Goal: Task Accomplishment & Management: Manage account settings

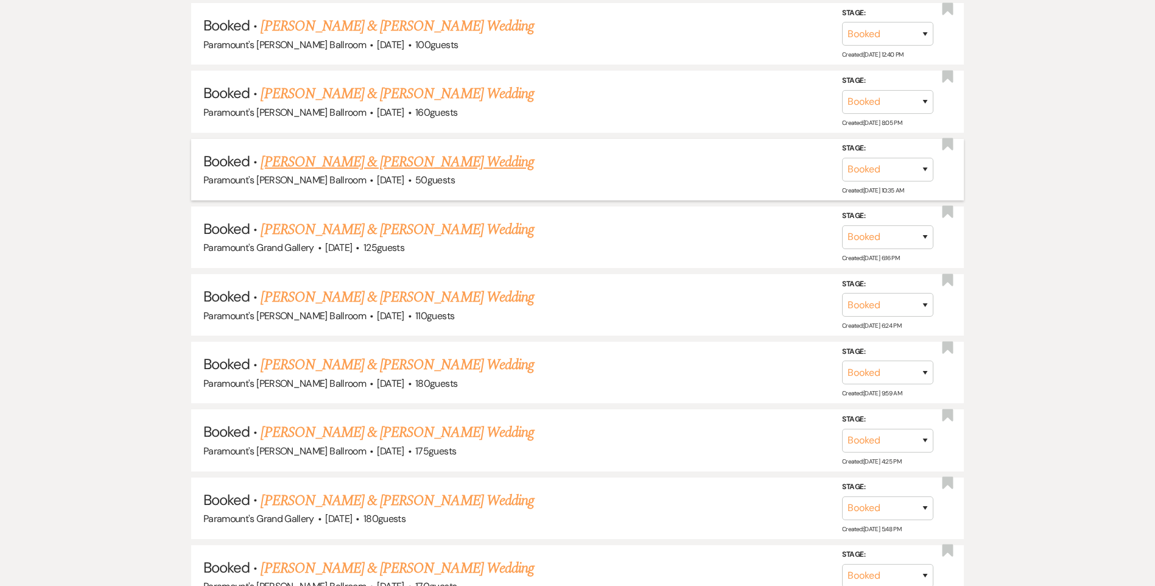
scroll to position [2069, 0]
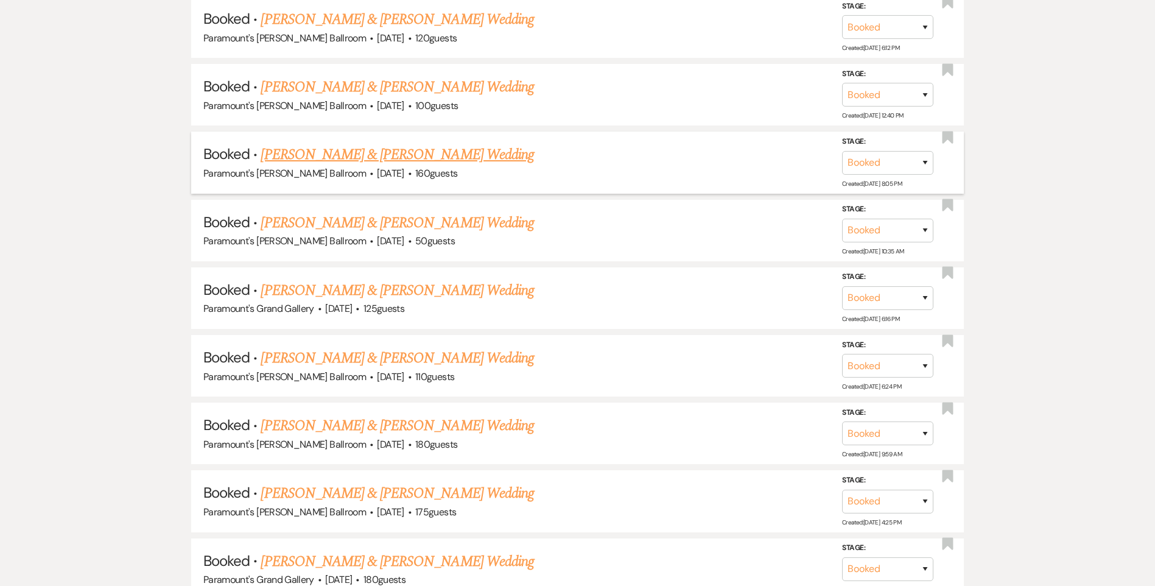
click at [410, 153] on link "[PERSON_NAME] & [PERSON_NAME] Wedding" at bounding box center [397, 155] width 273 height 22
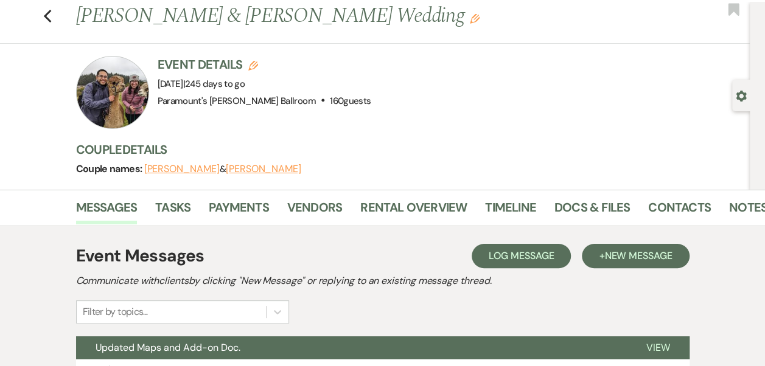
scroll to position [61, 0]
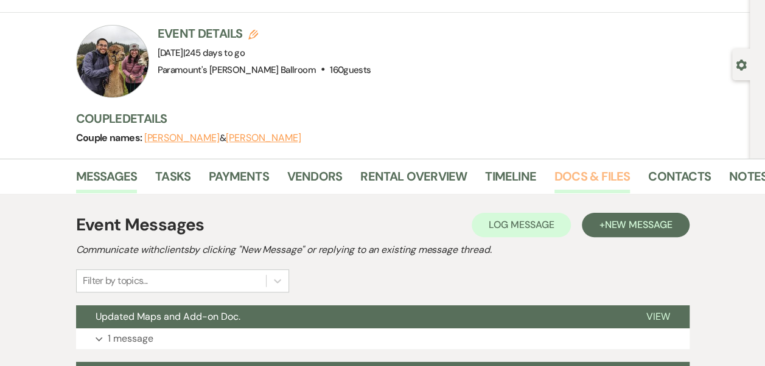
click at [583, 170] on link "Docs & Files" at bounding box center [591, 180] width 75 height 27
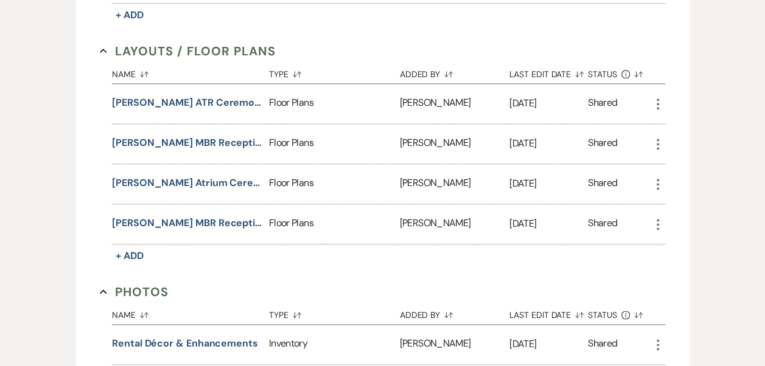
scroll to position [670, 0]
click at [657, 139] on icon "More" at bounding box center [658, 144] width 15 height 15
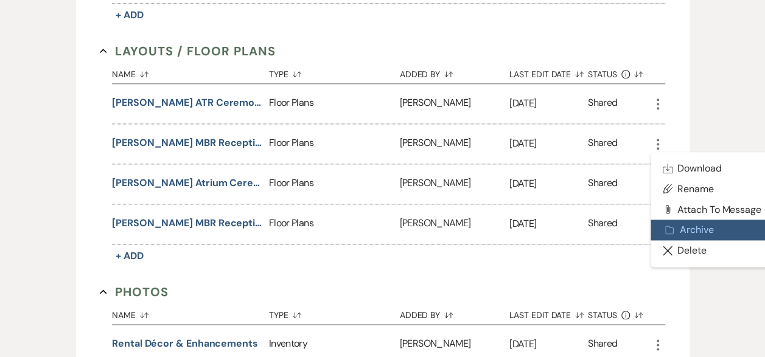
click at [682, 224] on button "Archive Archive" at bounding box center [712, 230] width 123 height 21
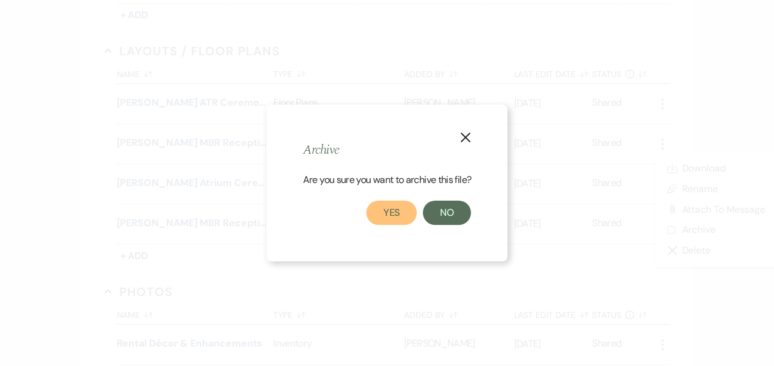
click at [399, 217] on button "Yes" at bounding box center [391, 213] width 51 height 24
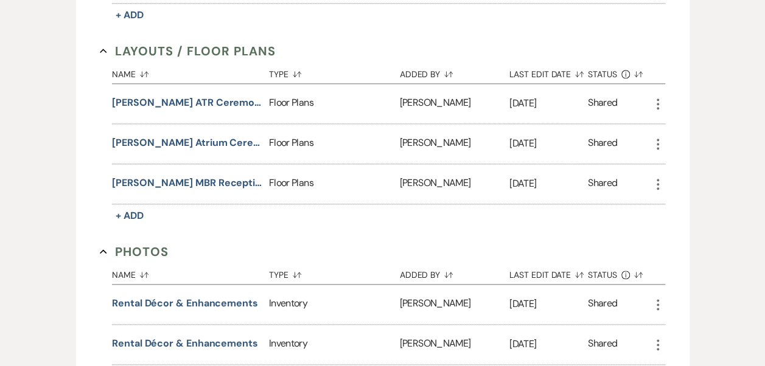
click at [659, 97] on icon "More" at bounding box center [658, 104] width 15 height 15
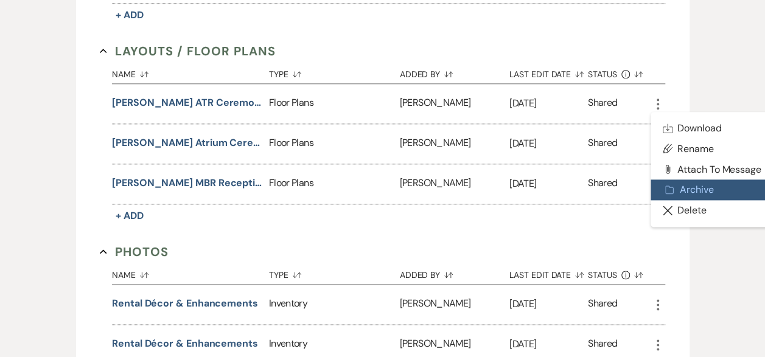
click at [671, 189] on use "button" at bounding box center [669, 190] width 8 height 8
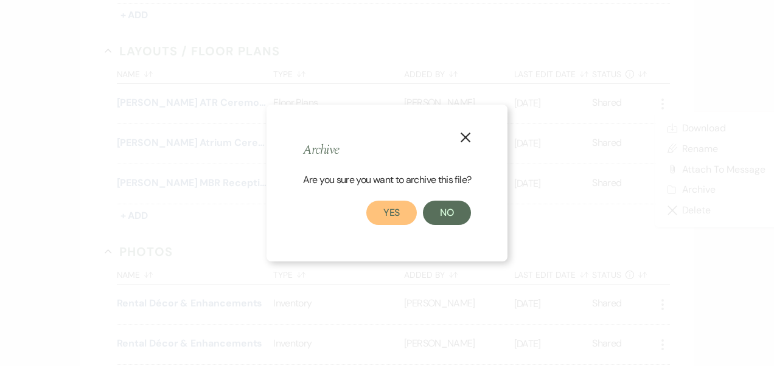
click at [413, 223] on button "Yes" at bounding box center [391, 213] width 51 height 24
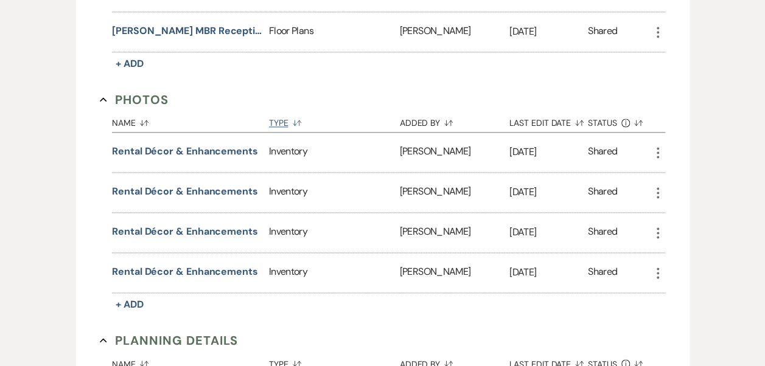
scroll to position [791, 0]
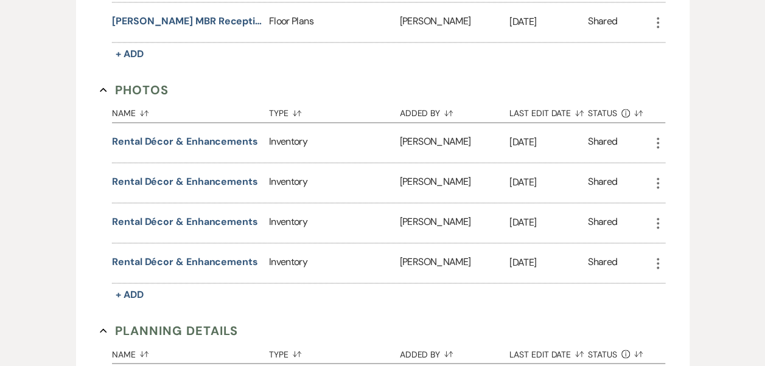
click at [658, 136] on icon "More" at bounding box center [658, 143] width 15 height 15
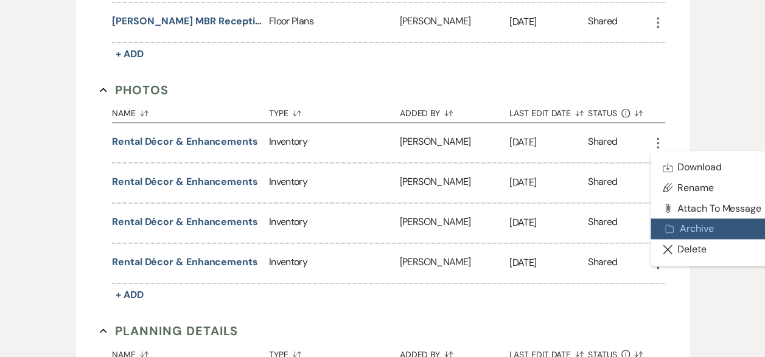
click at [675, 222] on button "Archive Archive" at bounding box center [712, 229] width 123 height 21
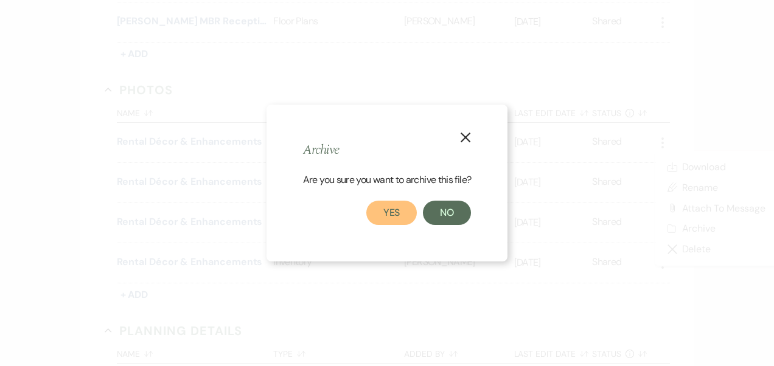
click at [396, 220] on button "Yes" at bounding box center [391, 213] width 51 height 24
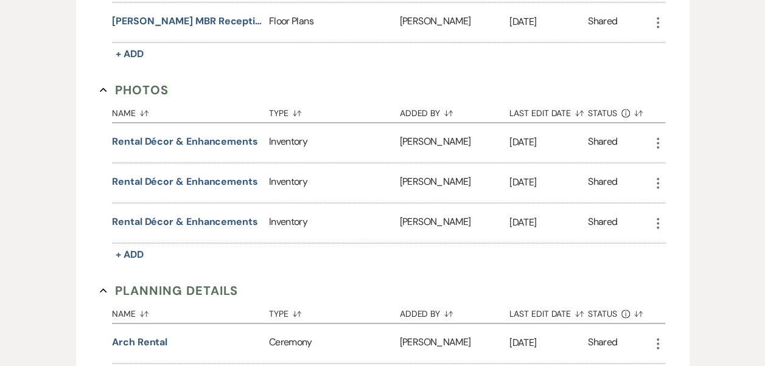
click at [659, 139] on icon "More" at bounding box center [658, 143] width 15 height 15
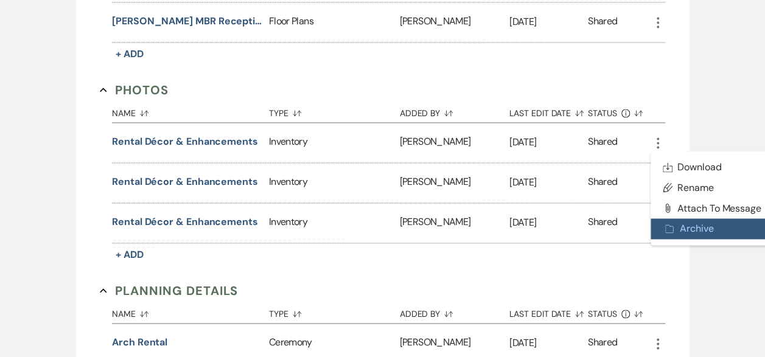
click at [681, 220] on button "Archive Archive" at bounding box center [712, 229] width 123 height 21
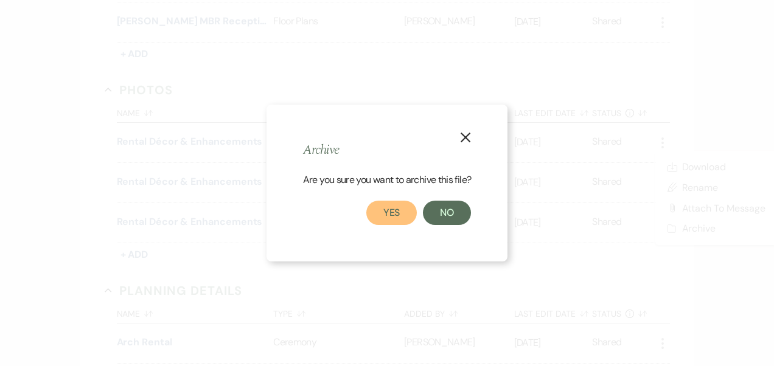
drag, startPoint x: 399, startPoint y: 218, endPoint x: 540, endPoint y: 189, distance: 143.6
click at [401, 218] on button "Yes" at bounding box center [391, 213] width 51 height 24
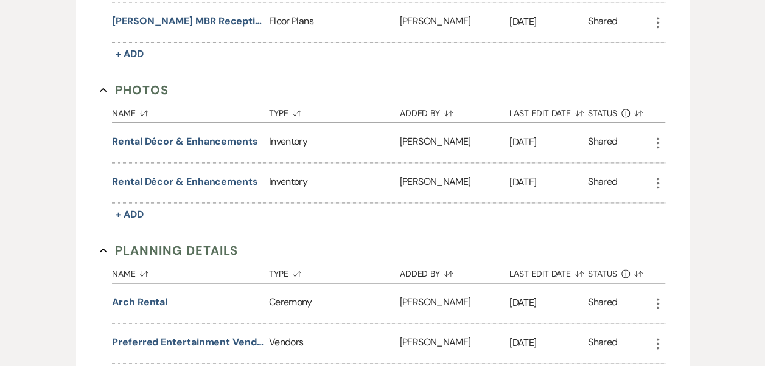
click at [657, 138] on use "button" at bounding box center [658, 143] width 2 height 11
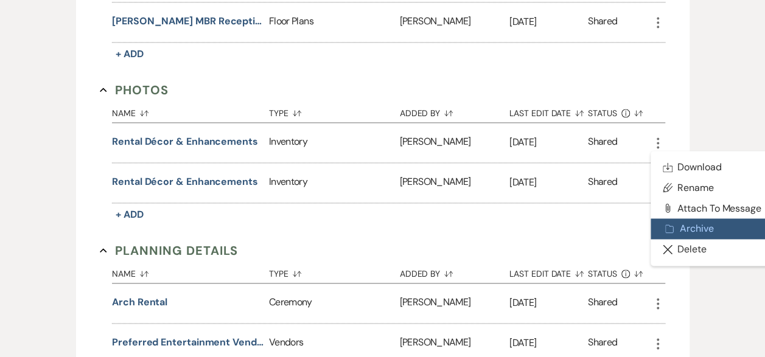
click at [679, 227] on button "Archive Archive" at bounding box center [712, 229] width 123 height 21
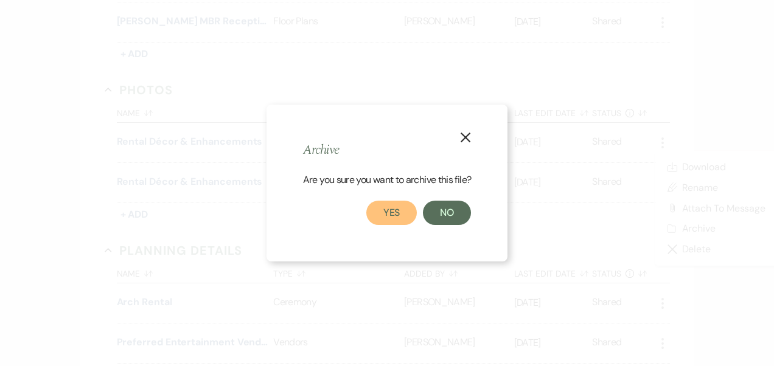
click at [405, 222] on button "Yes" at bounding box center [391, 213] width 51 height 24
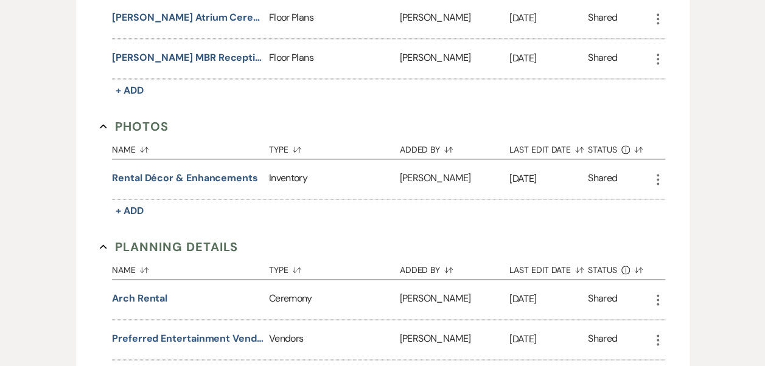
scroll to position [730, 0]
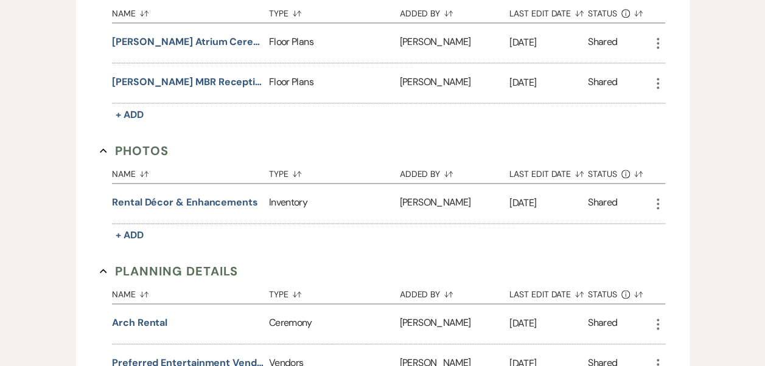
click at [103, 149] on use "button" at bounding box center [103, 151] width 7 height 4
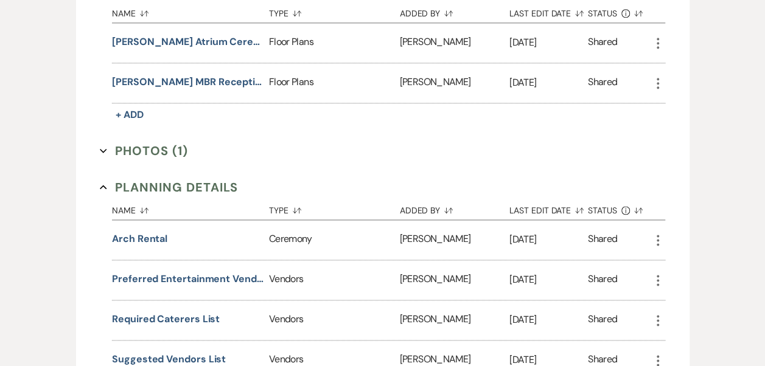
click at [102, 147] on icon "Expand" at bounding box center [103, 150] width 7 height 7
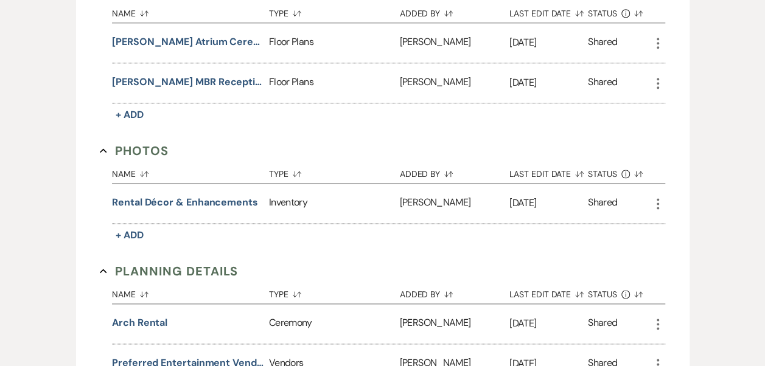
click at [105, 147] on icon "Collapse" at bounding box center [103, 150] width 7 height 7
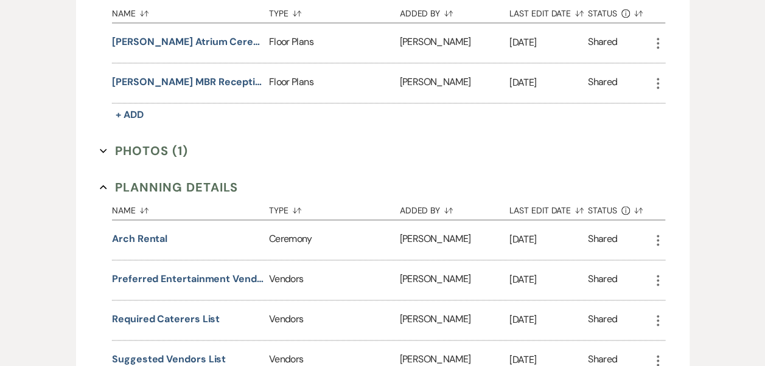
click at [105, 149] on use "button" at bounding box center [103, 151] width 7 height 4
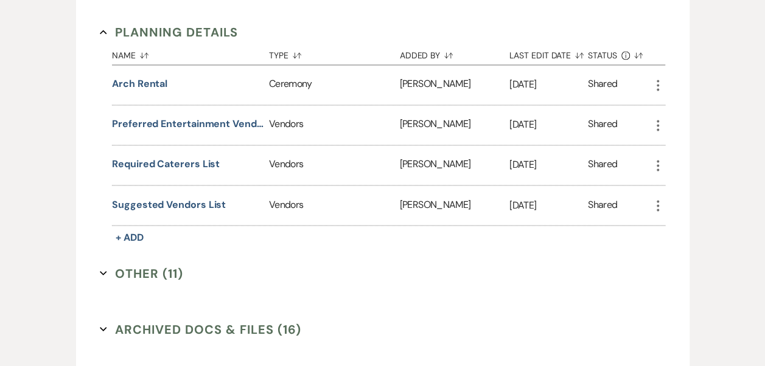
scroll to position [974, 0]
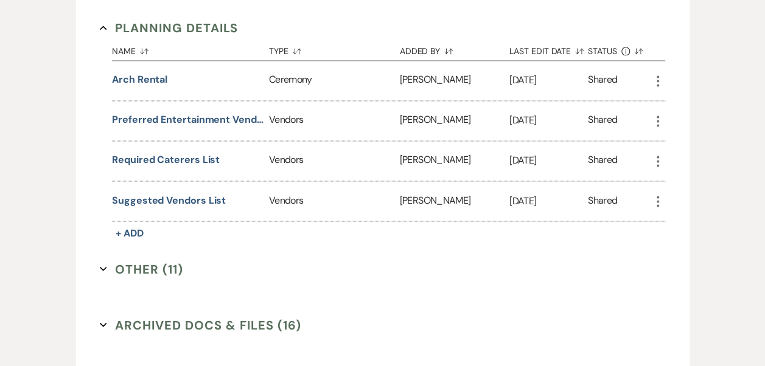
click at [113, 265] on button "Other (11) Expand" at bounding box center [141, 269] width 83 height 18
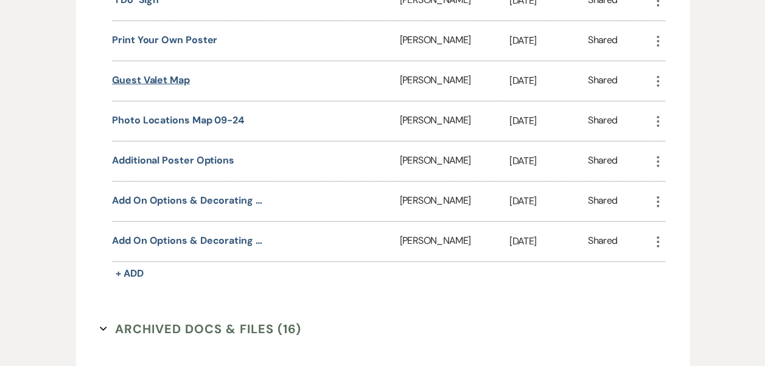
scroll to position [1461, 0]
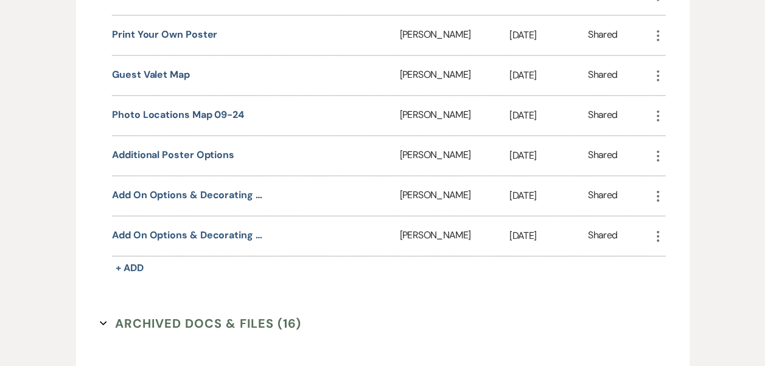
click at [654, 189] on icon "More" at bounding box center [658, 196] width 15 height 15
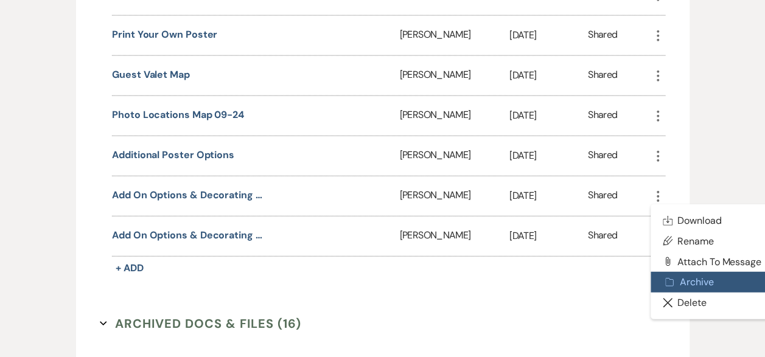
click at [697, 273] on button "Archive Archive" at bounding box center [712, 282] width 123 height 21
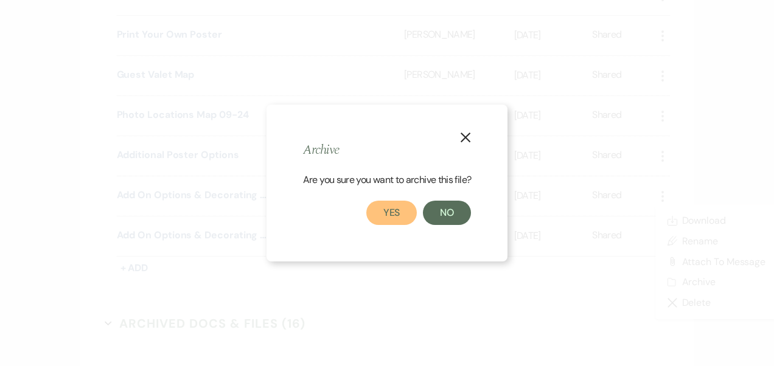
click at [404, 217] on button "Yes" at bounding box center [391, 213] width 51 height 24
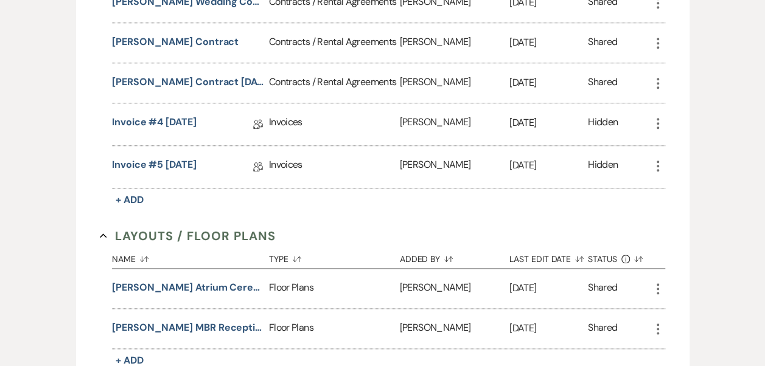
scroll to position [0, 0]
